Goal: Information Seeking & Learning: Learn about a topic

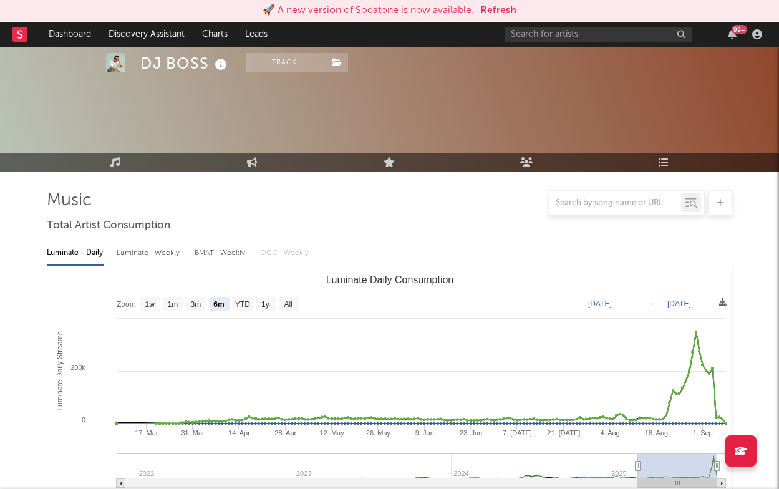
select select "6m"
select select "1w"
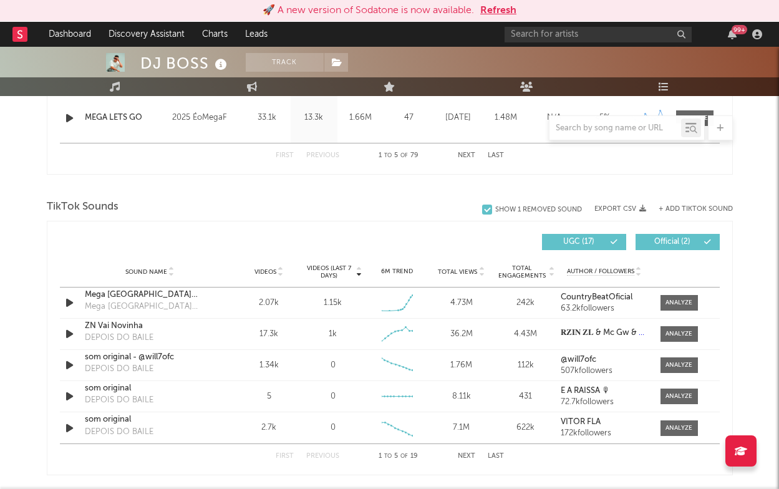
scroll to position [1940, 0]
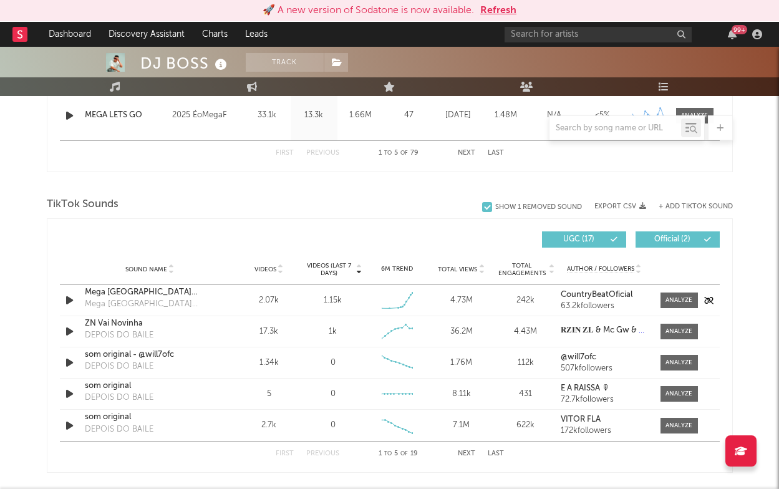
click at [324, 304] on div "1.15k" at bounding box center [333, 300] width 18 height 12
click at [325, 305] on div "1.15k" at bounding box center [333, 300] width 18 height 12
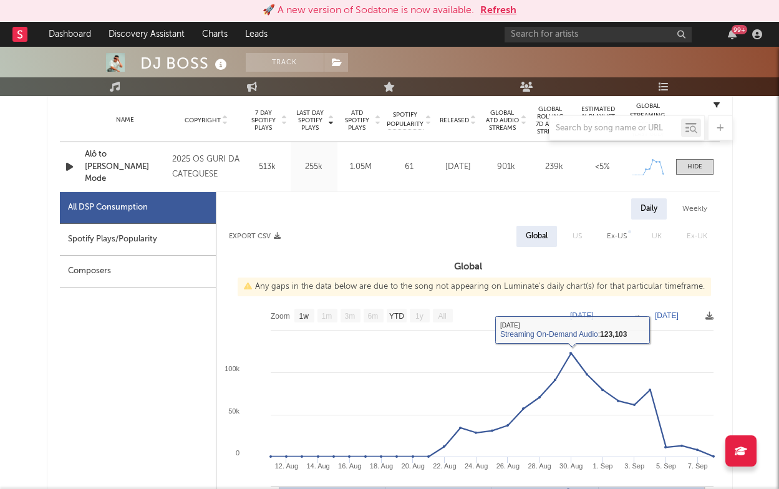
scroll to position [433, 0]
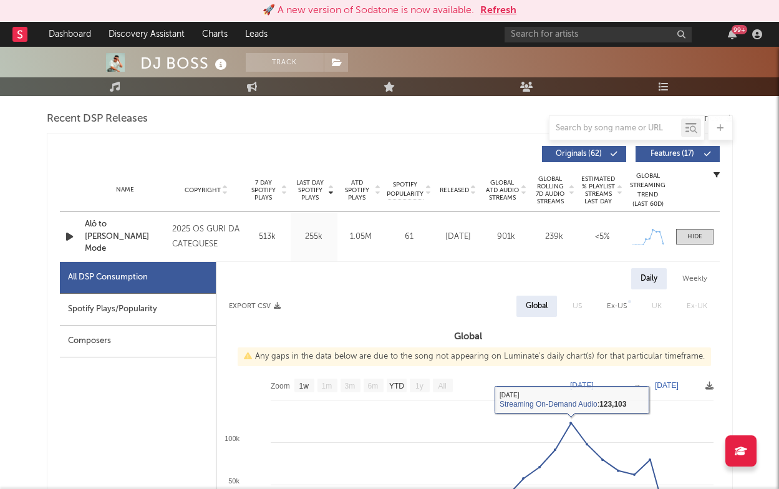
click at [179, 312] on div "Spotify Plays/Popularity" at bounding box center [138, 310] width 156 height 32
select select "1w"
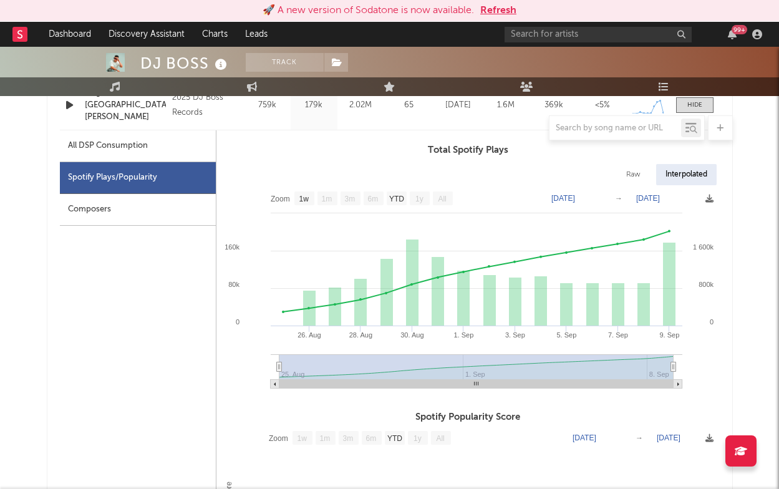
scroll to position [1269, 0]
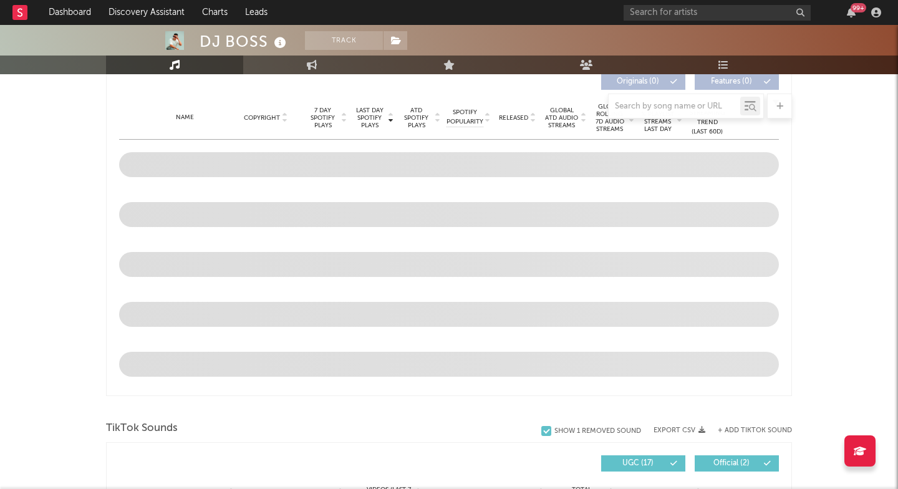
select select "6m"
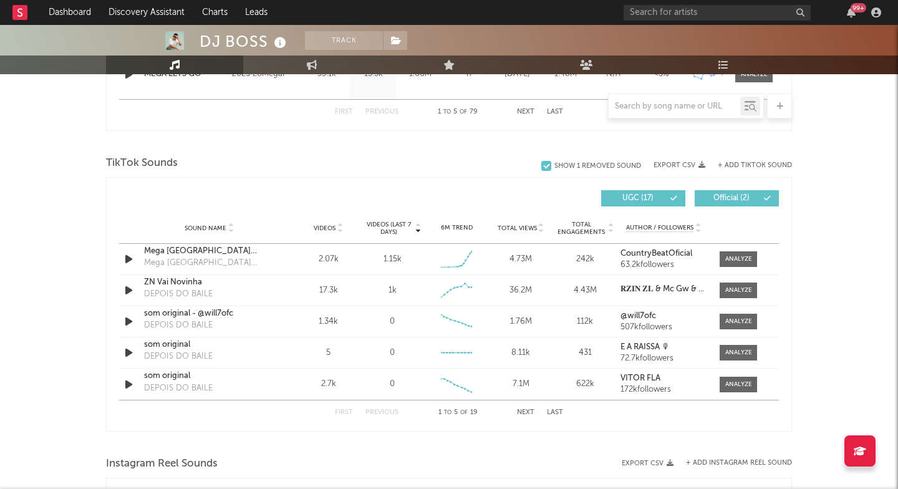
scroll to position [769, 0]
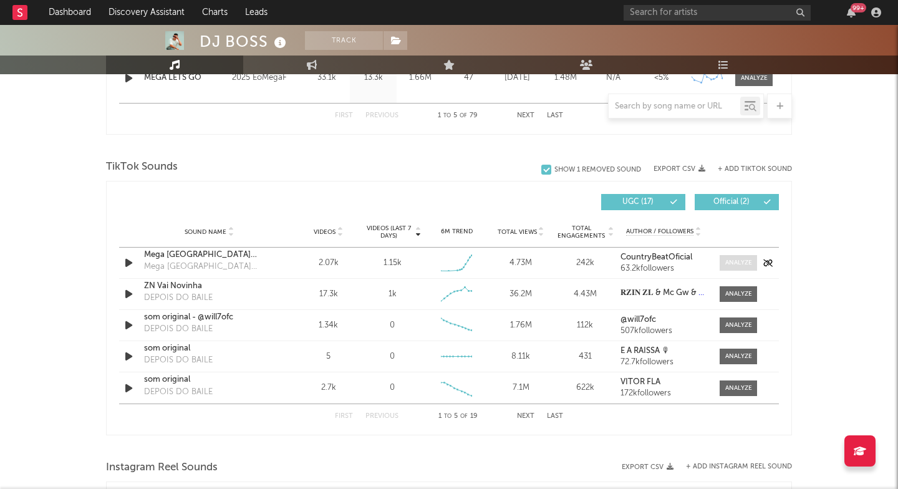
click at [731, 258] on div at bounding box center [738, 262] width 27 height 9
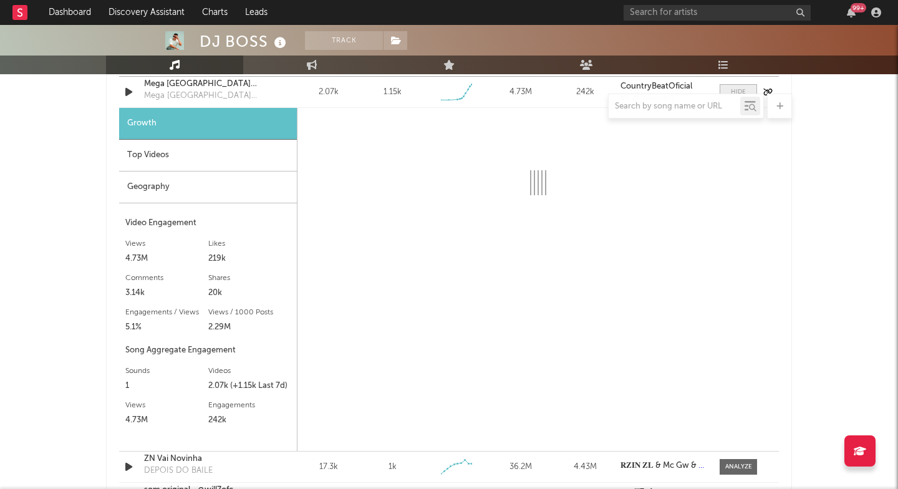
select select "1w"
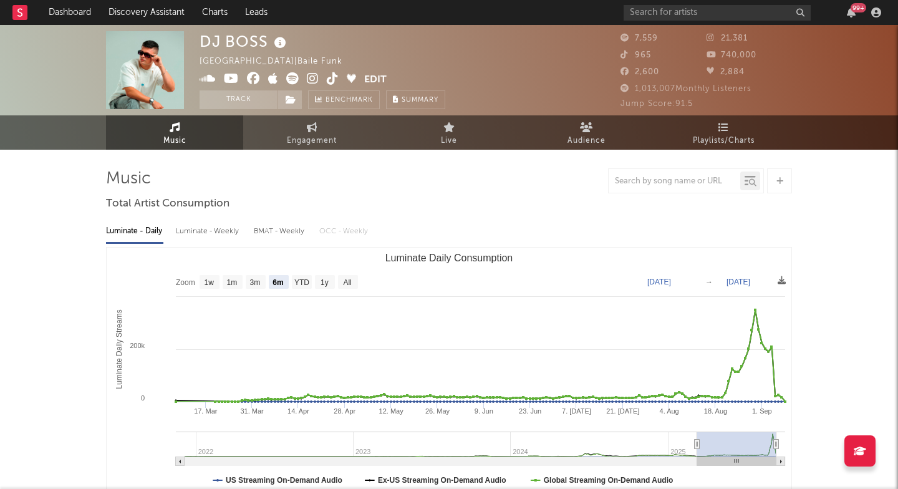
scroll to position [0, 0]
